Goal: Information Seeking & Learning: Learn about a topic

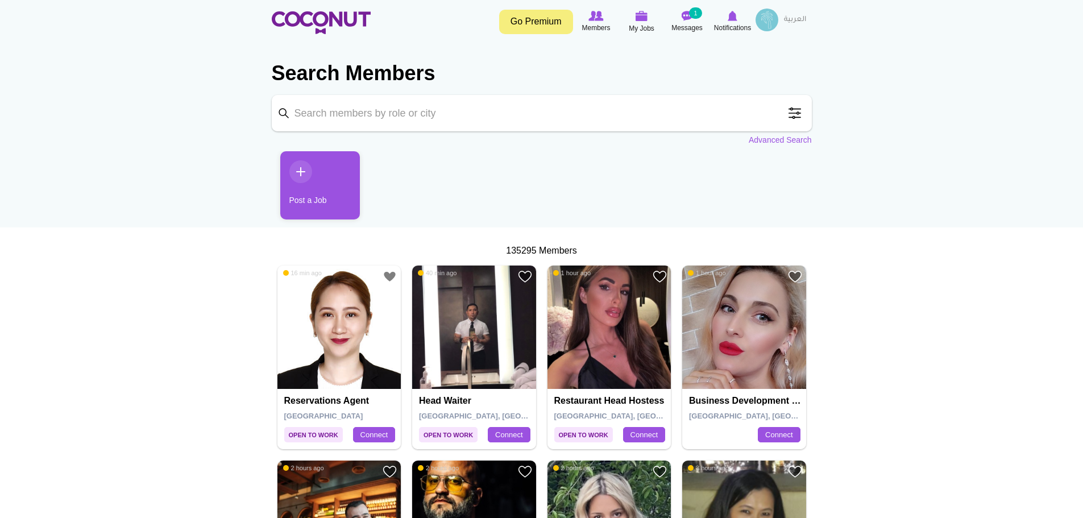
click at [528, 23] on link "Go Premium" at bounding box center [536, 22] width 74 height 24
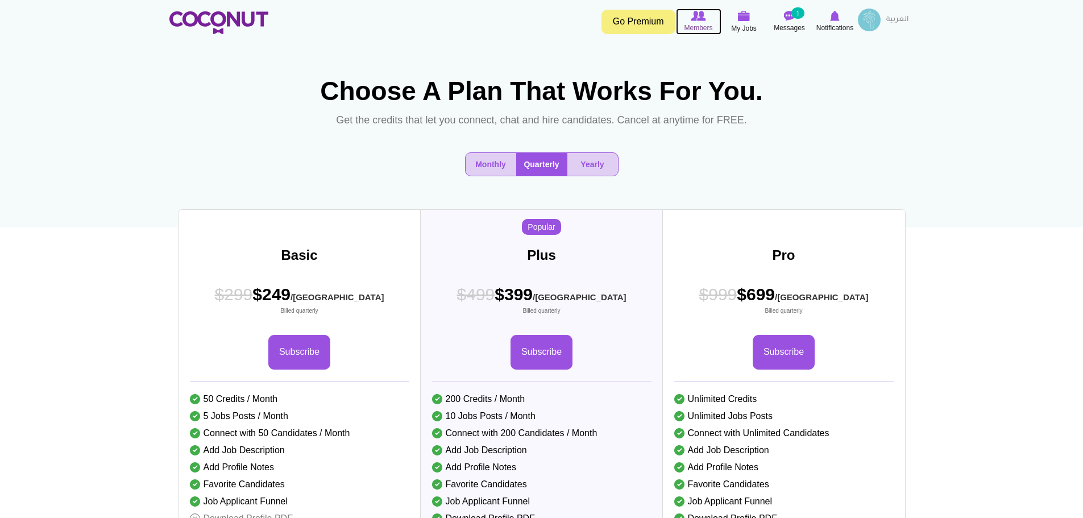
click at [691, 22] on icon at bounding box center [698, 16] width 43 height 13
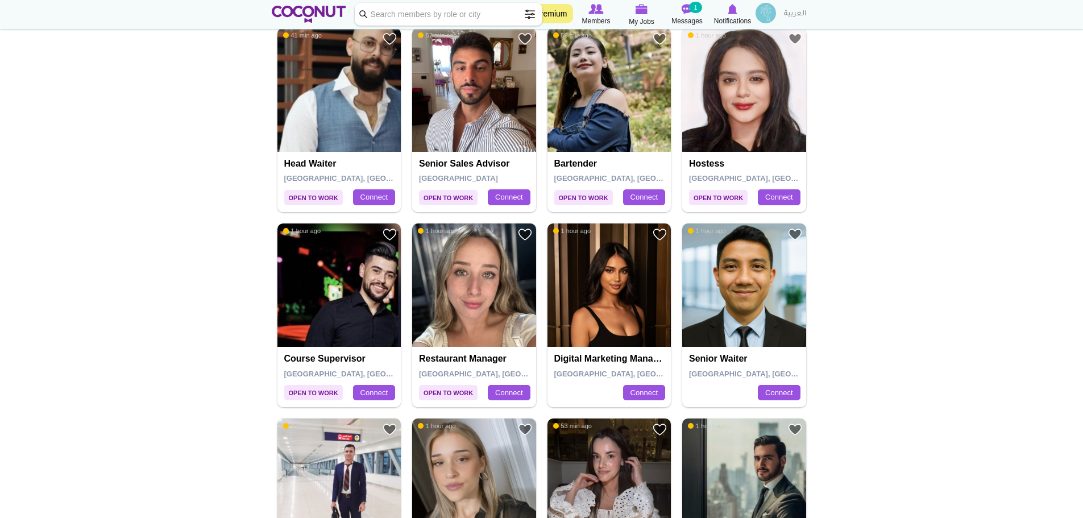
scroll to position [512, 0]
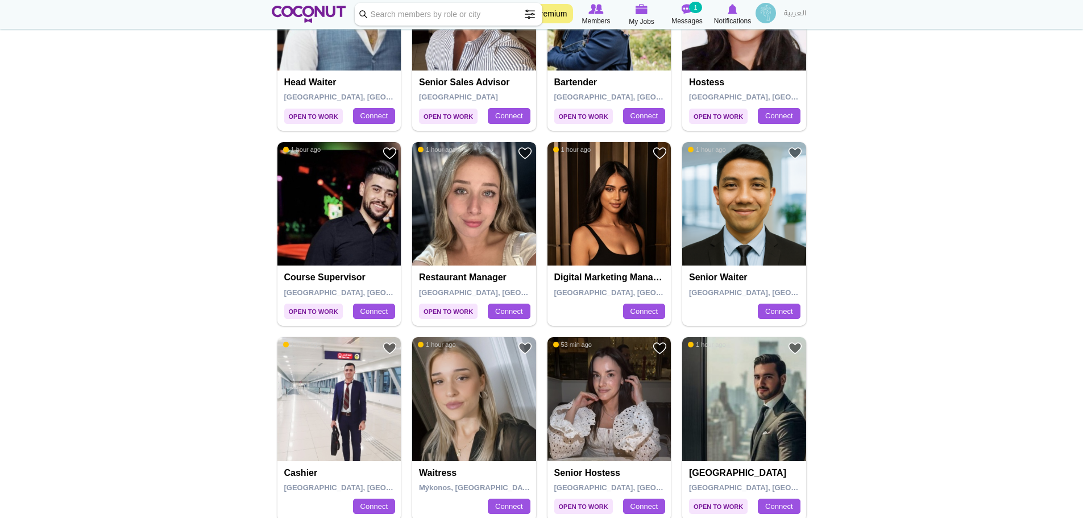
click at [472, 244] on img at bounding box center [474, 204] width 124 height 124
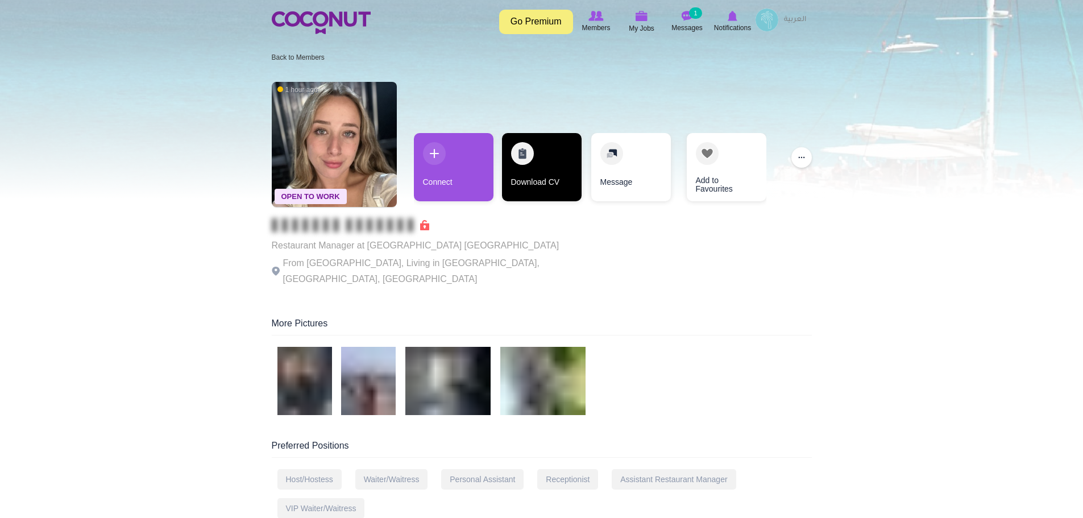
click at [538, 160] on link "Download CV" at bounding box center [542, 167] width 80 height 68
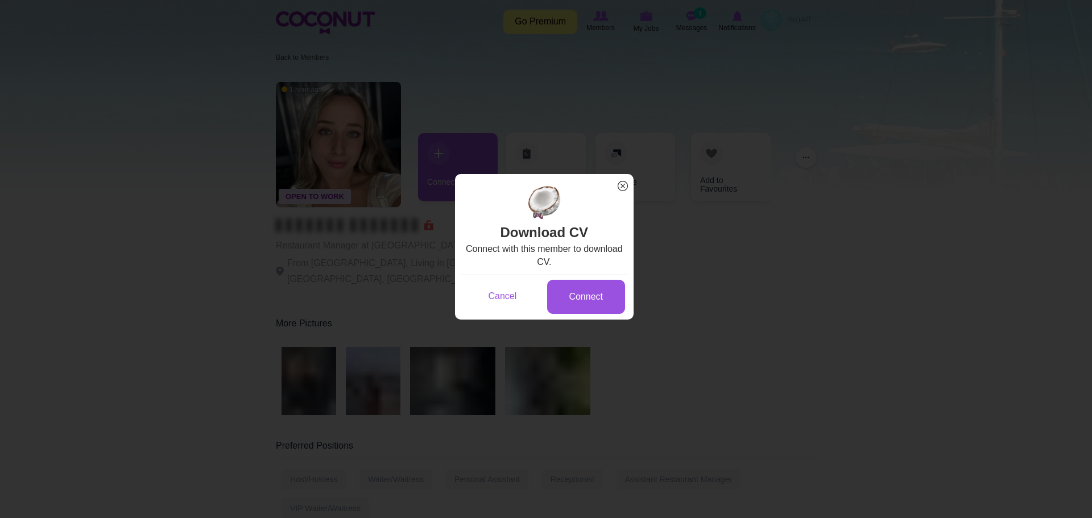
click at [623, 186] on span "x" at bounding box center [622, 186] width 15 height 15
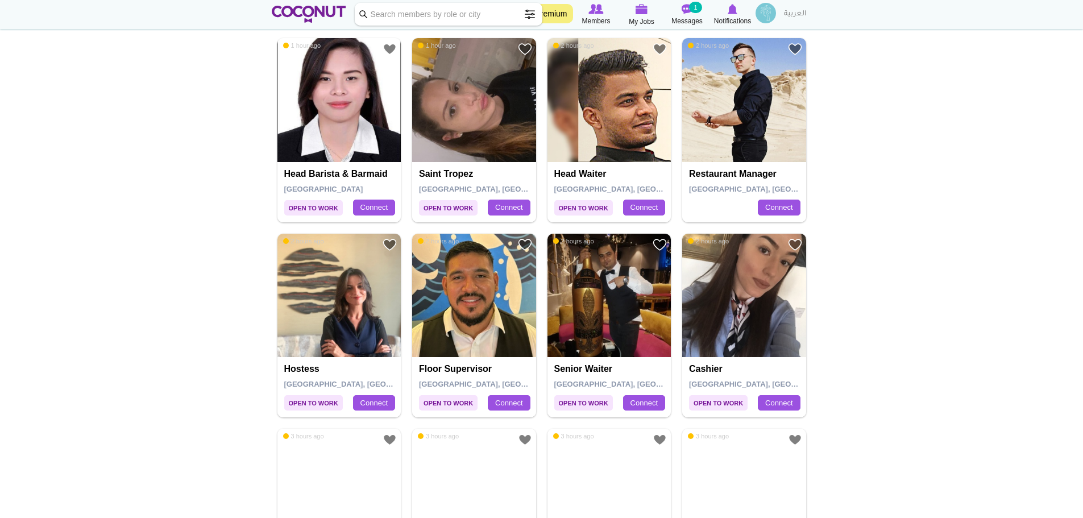
scroll to position [1024, 0]
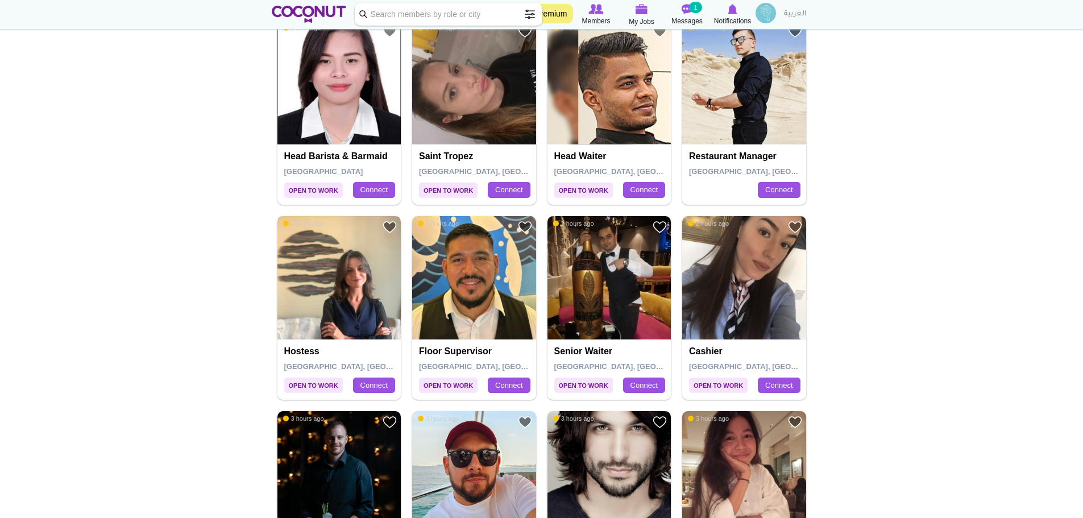
click at [359, 301] on img at bounding box center [340, 278] width 124 height 124
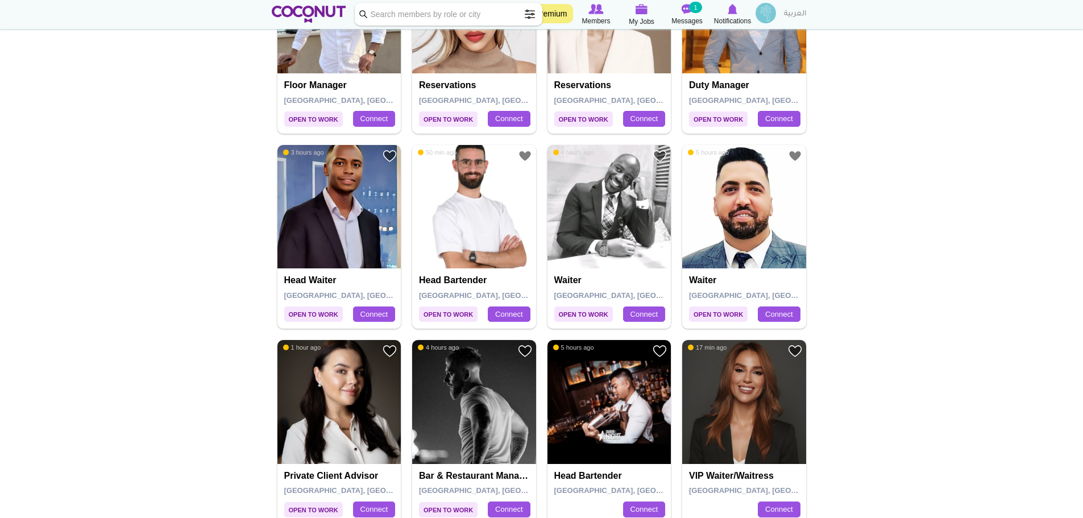
scroll to position [1763, 0]
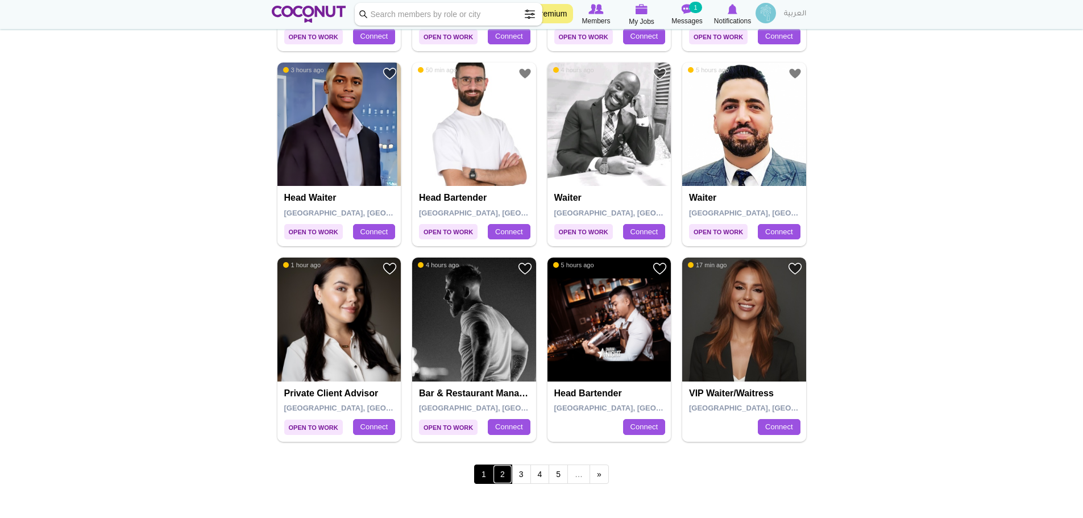
click at [502, 478] on link "2" at bounding box center [502, 474] width 19 height 19
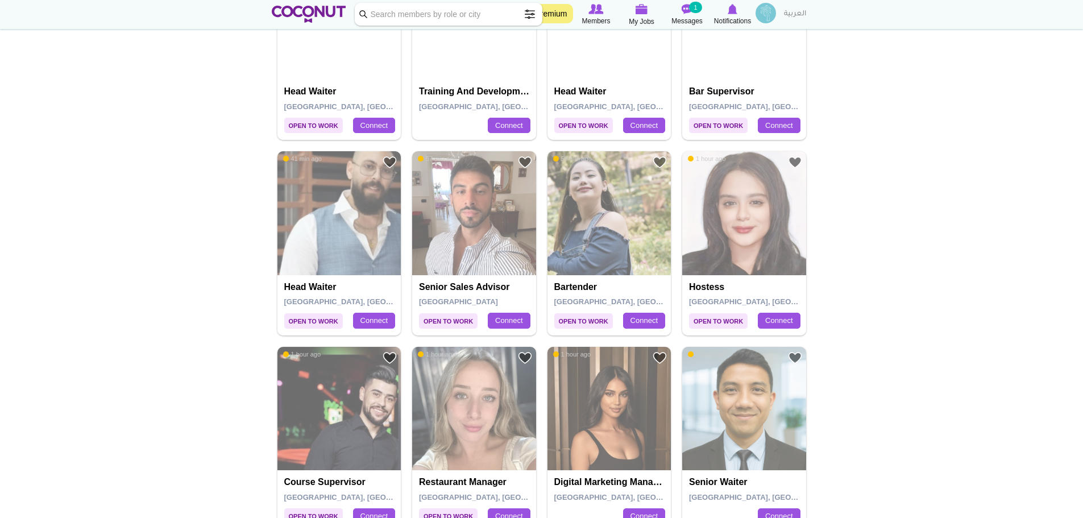
scroll to position [171, 0]
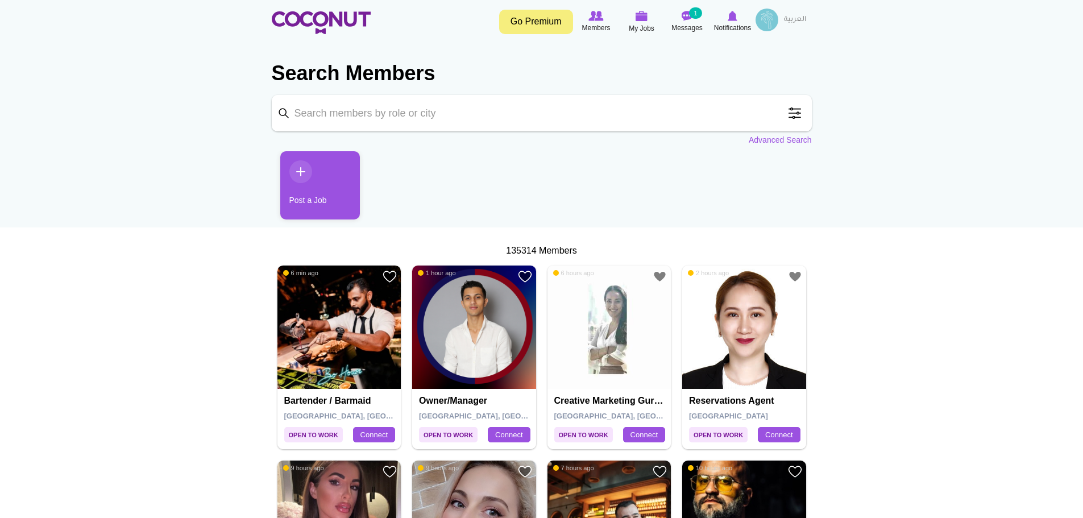
click at [321, 373] on img at bounding box center [340, 328] width 124 height 124
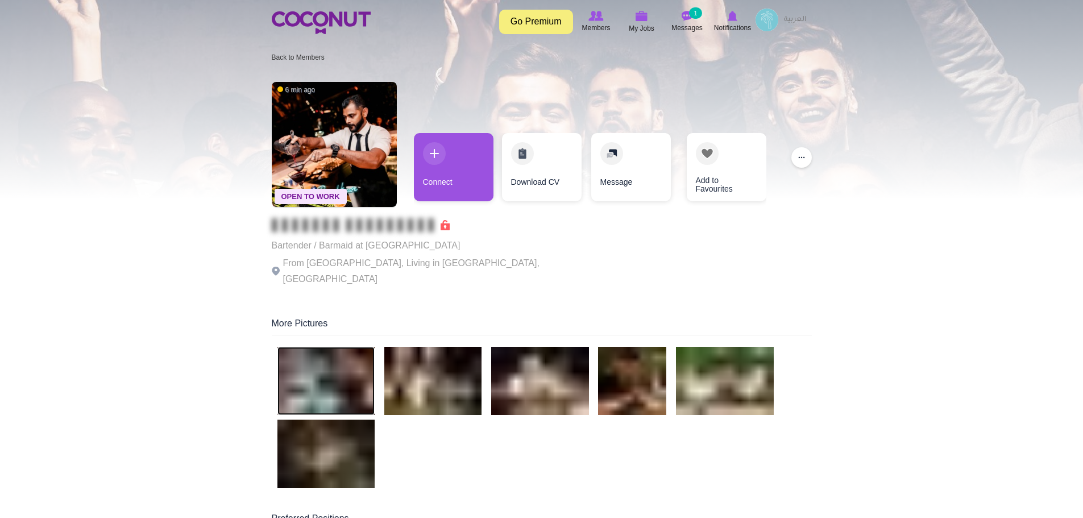
click at [327, 370] on img at bounding box center [326, 381] width 97 height 68
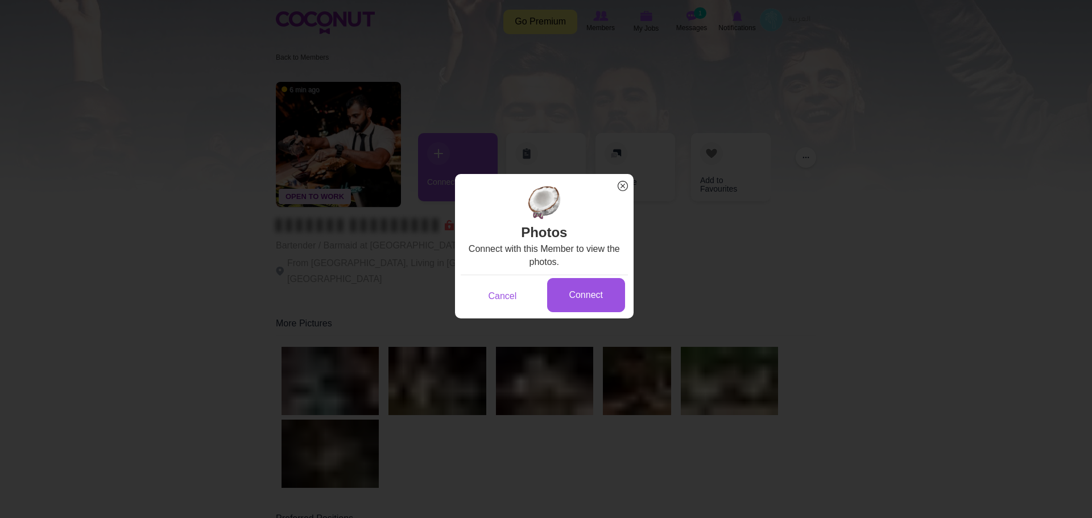
click at [624, 183] on span "x" at bounding box center [622, 186] width 15 height 15
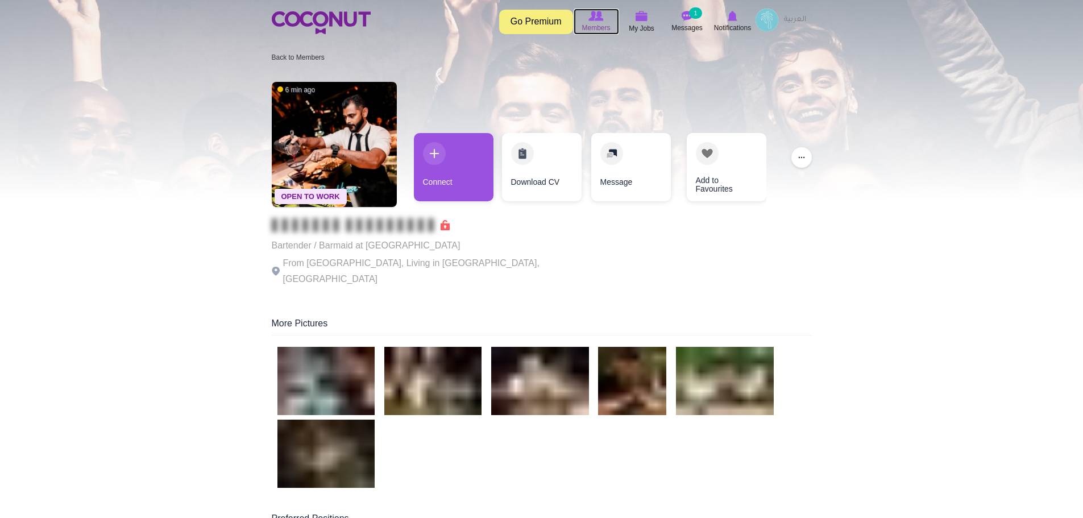
click at [590, 21] on icon at bounding box center [596, 16] width 43 height 13
click at [684, 15] on img at bounding box center [687, 16] width 11 height 10
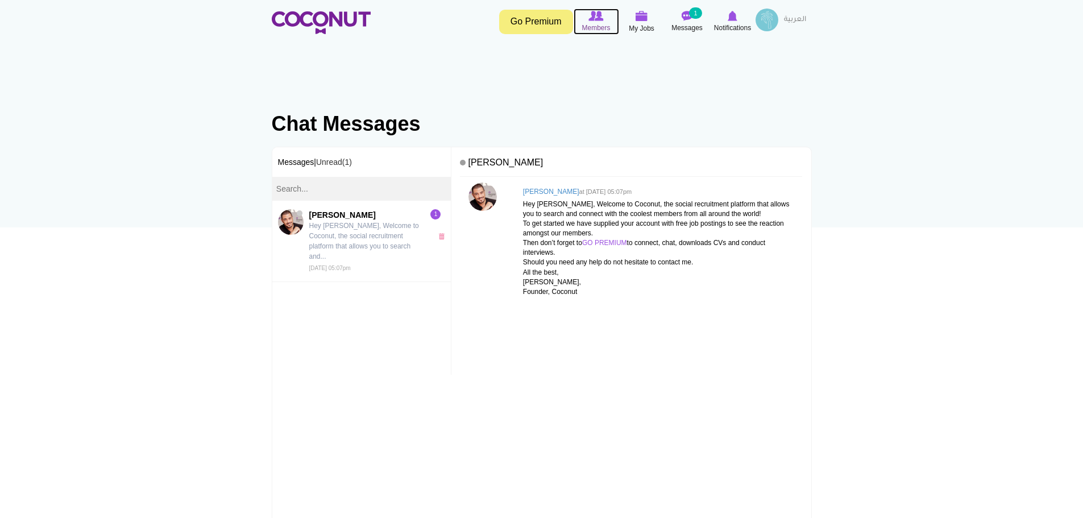
click at [598, 11] on img at bounding box center [596, 16] width 15 height 10
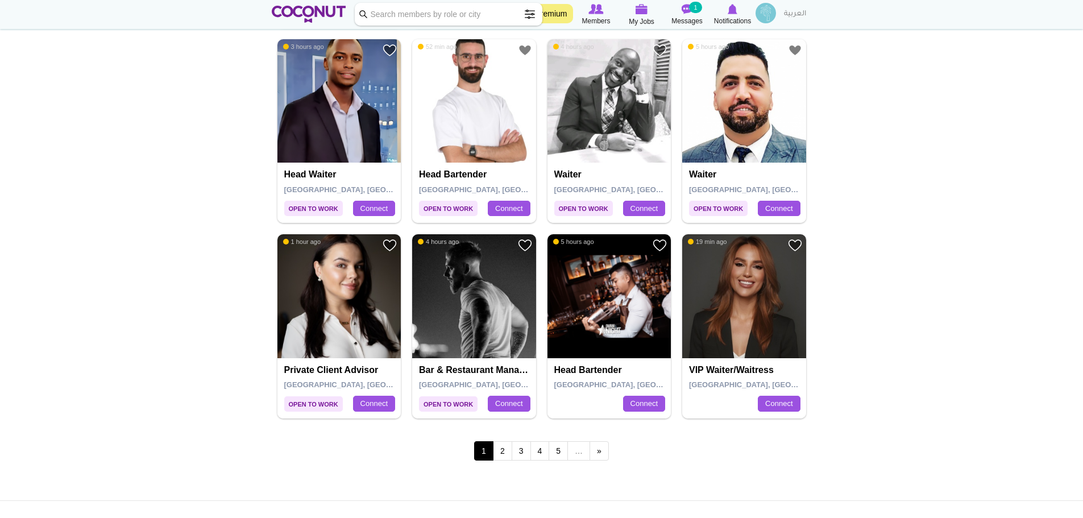
scroll to position [1952, 0]
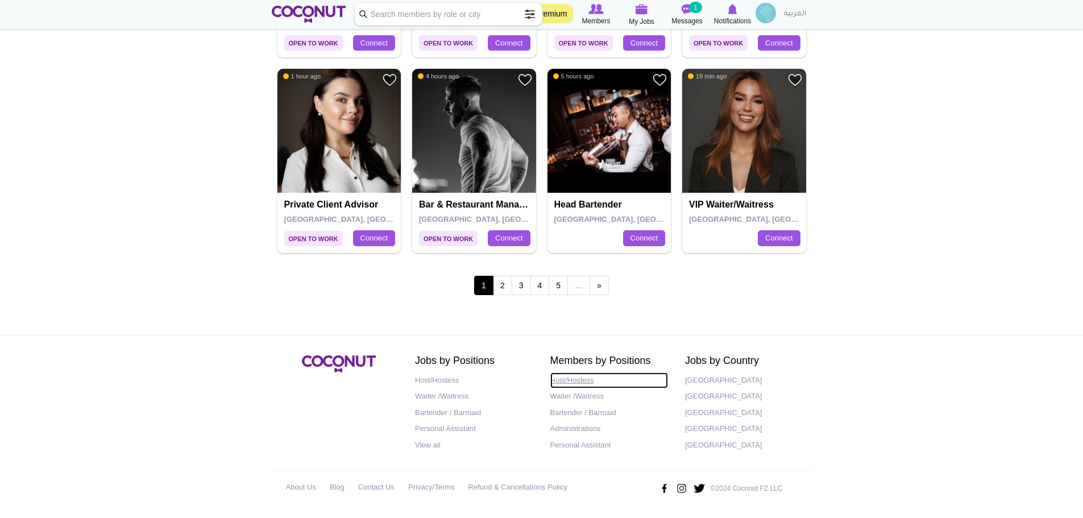
click at [573, 380] on link "Host/Hostess" at bounding box center [610, 381] width 118 height 16
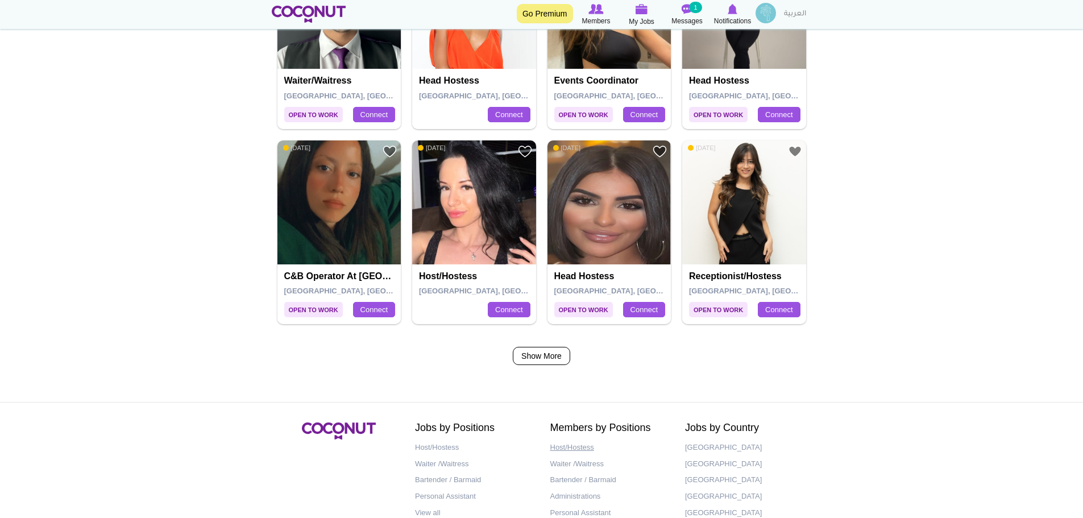
scroll to position [1820, 0]
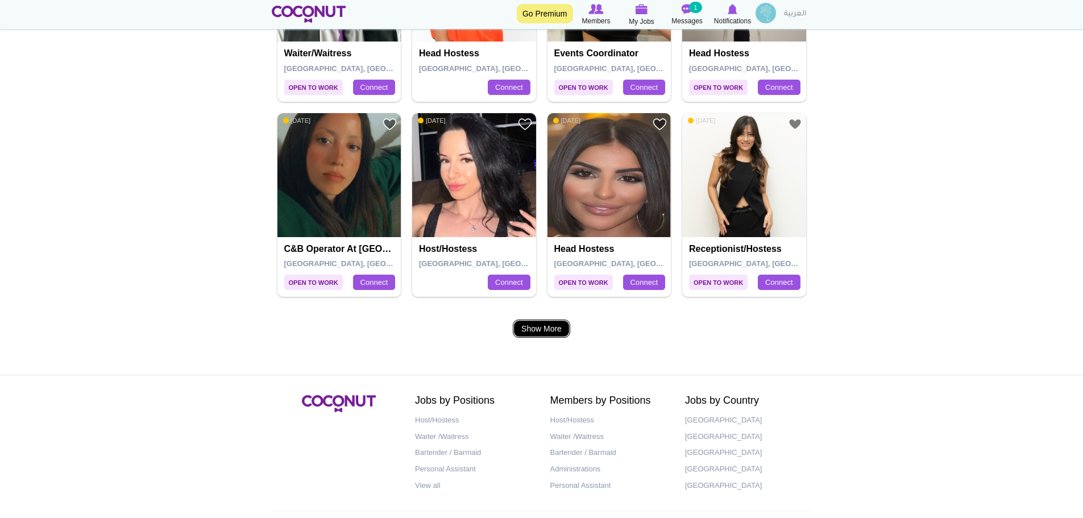
click at [545, 329] on link "Show More" at bounding box center [541, 329] width 57 height 18
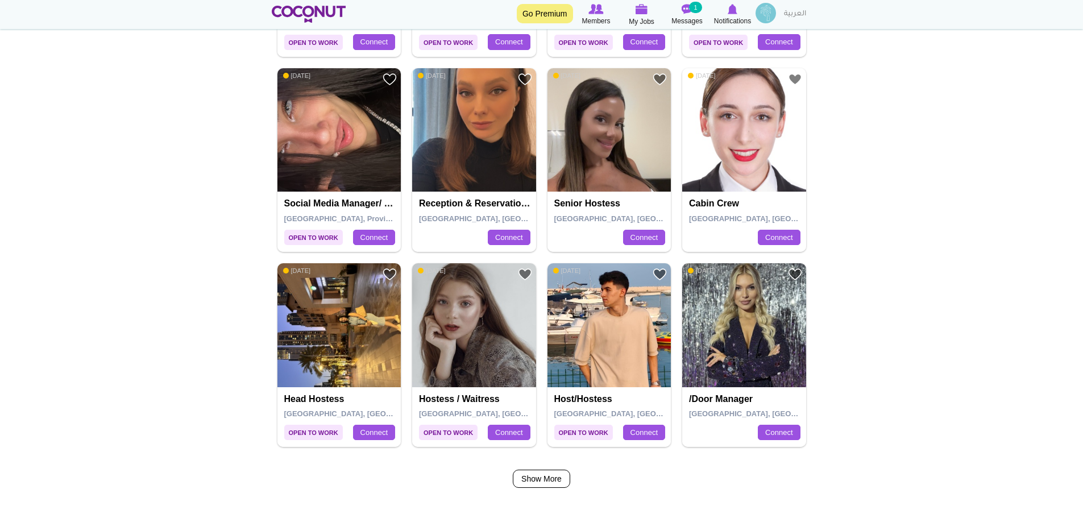
scroll to position [1706, 0]
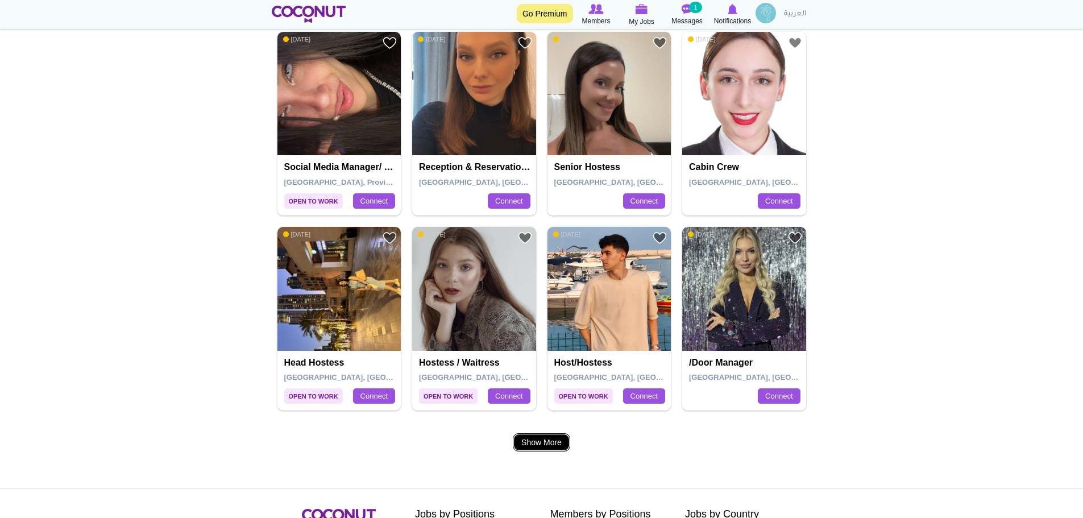
click at [540, 446] on link "Show More" at bounding box center [541, 442] width 57 height 18
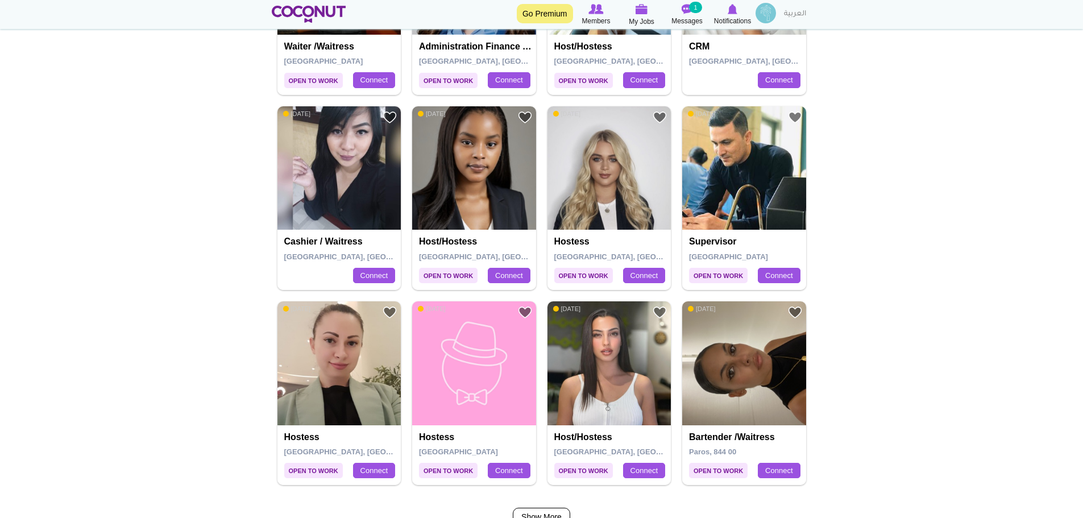
scroll to position [1763, 0]
